Goal: Information Seeking & Learning: Learn about a topic

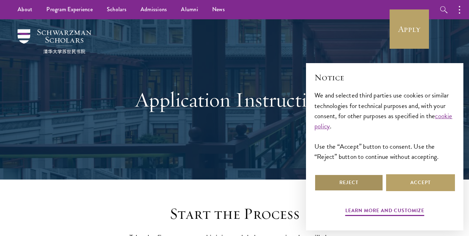
click at [334, 177] on button "Reject" at bounding box center [348, 182] width 69 height 17
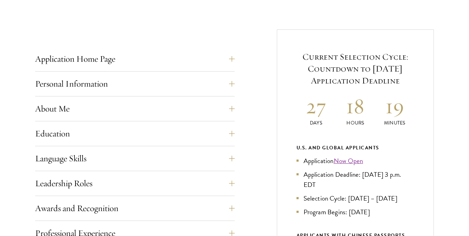
scroll to position [257, 0]
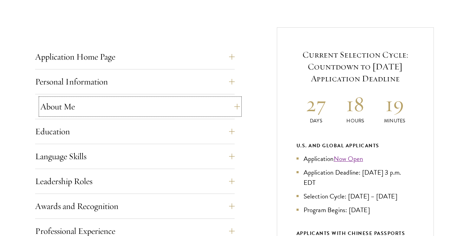
click at [141, 110] on button "About Me" at bounding box center [139, 106] width 199 height 17
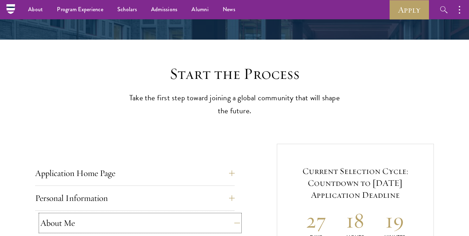
scroll to position [139, 0]
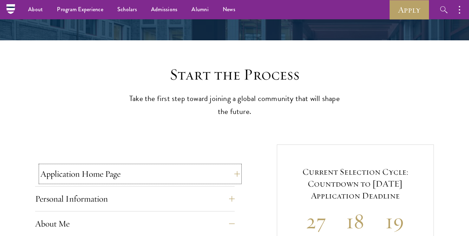
click at [130, 173] on button "Application Home Page" at bounding box center [139, 174] width 199 height 17
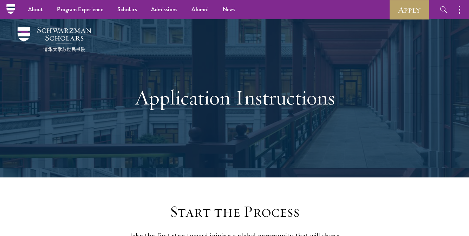
scroll to position [0, 0]
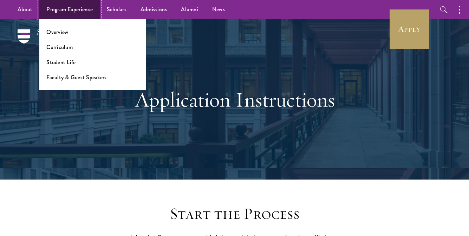
click at [57, 8] on link "Program Experience" at bounding box center [69, 9] width 60 height 19
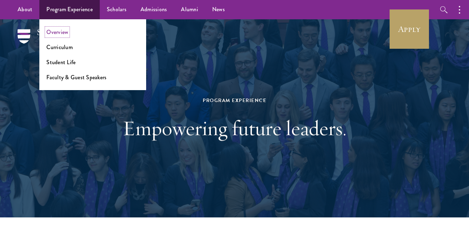
click at [62, 34] on link "Overview" at bounding box center [57, 32] width 22 height 8
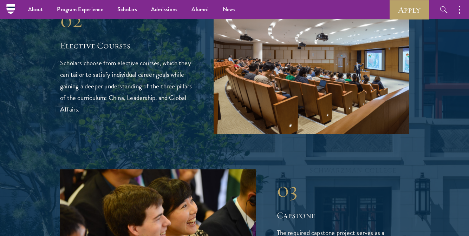
scroll to position [1274, 0]
